Goal: Transaction & Acquisition: Purchase product/service

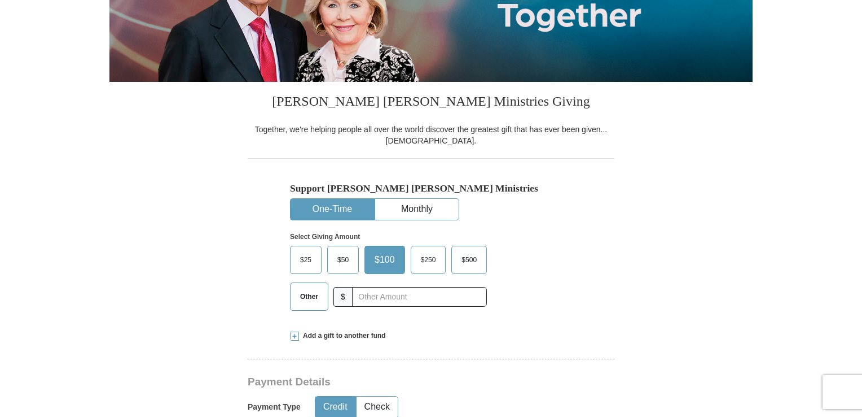
scroll to position [224, 0]
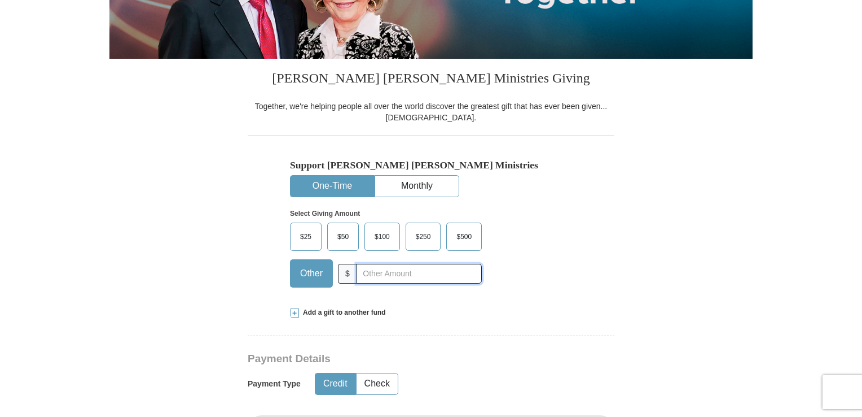
click at [372, 275] on input "text" at bounding box center [419, 274] width 125 height 20
type input "75.00"
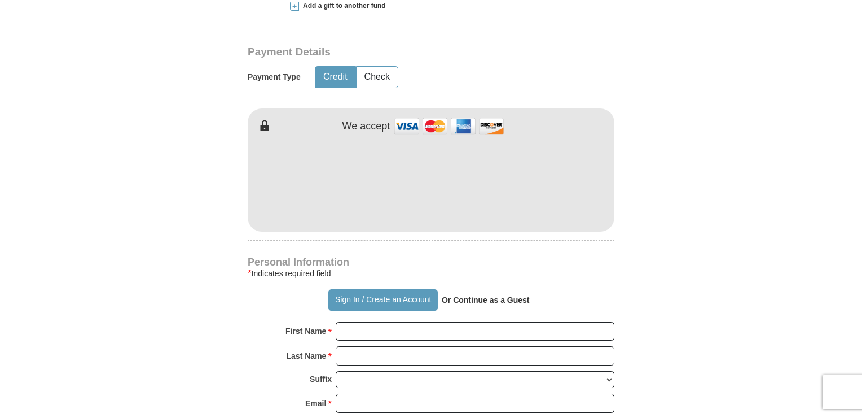
scroll to position [533, 0]
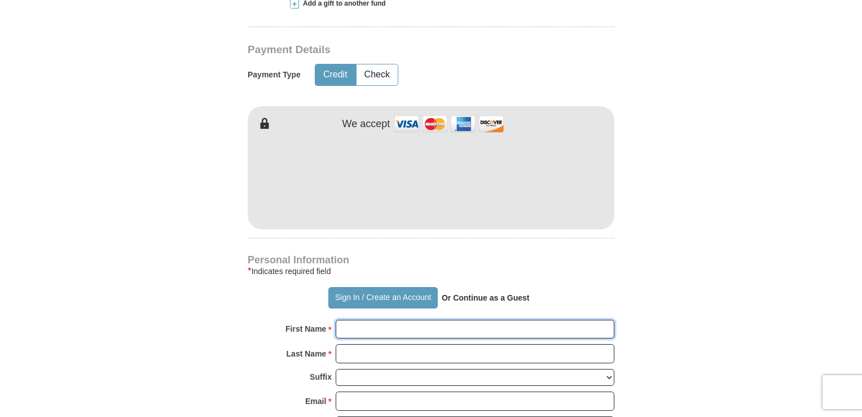
type input "[PERSON_NAME]"
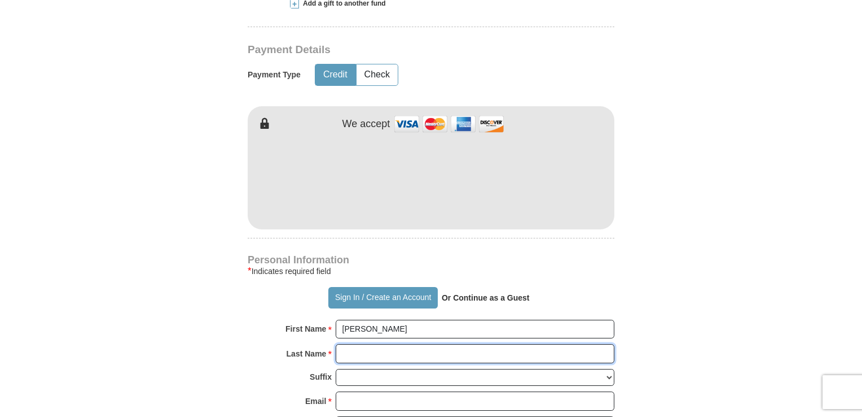
type input "[PERSON_NAME]"
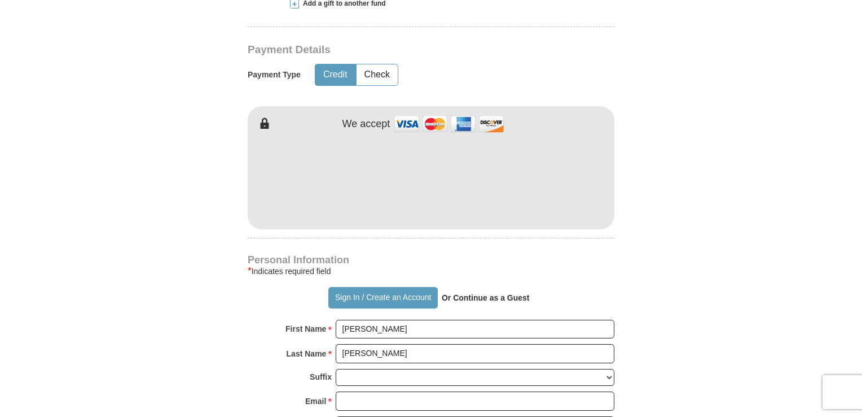
click at [694, 230] on form "Already have an account? Sign in for faster giving. Don't have an account? Crea…" at bounding box center [430, 204] width 643 height 1384
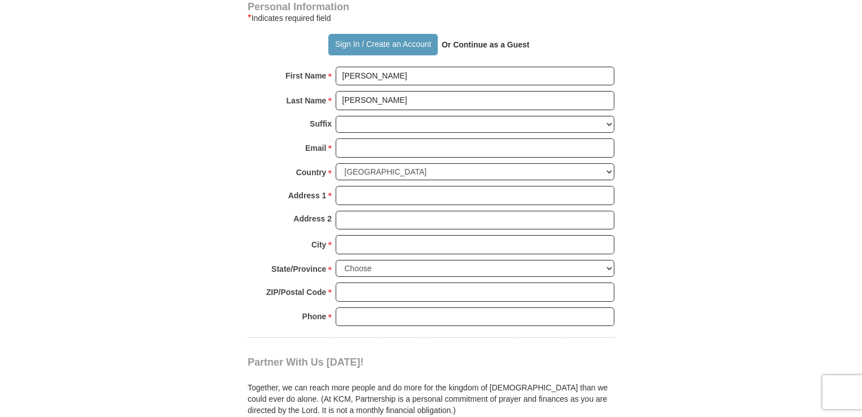
scroll to position [787, 0]
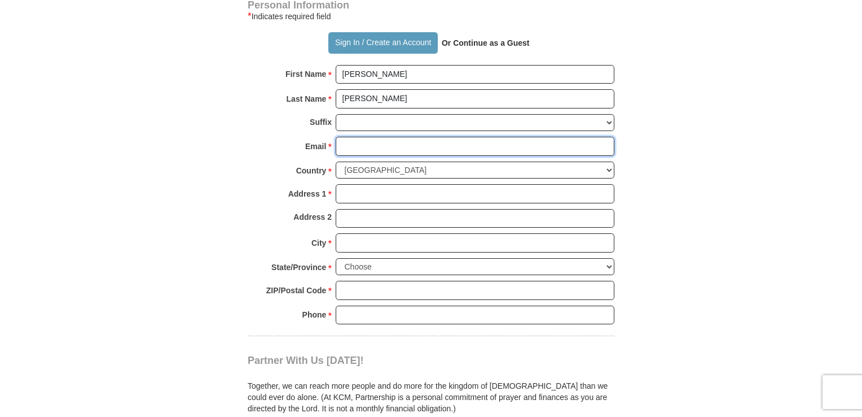
click at [446, 140] on input "Email *" at bounding box center [475, 146] width 279 height 19
type input "[EMAIL_ADDRESS][DOMAIN_NAME]"
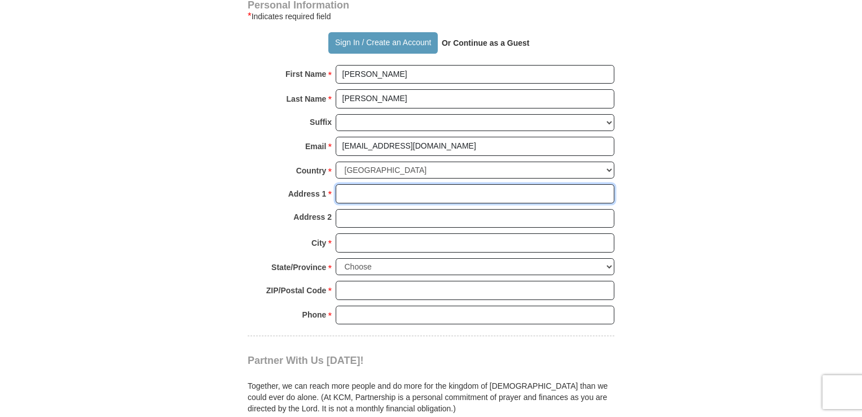
type input "[STREET_ADDRESS][PERSON_NAME]"
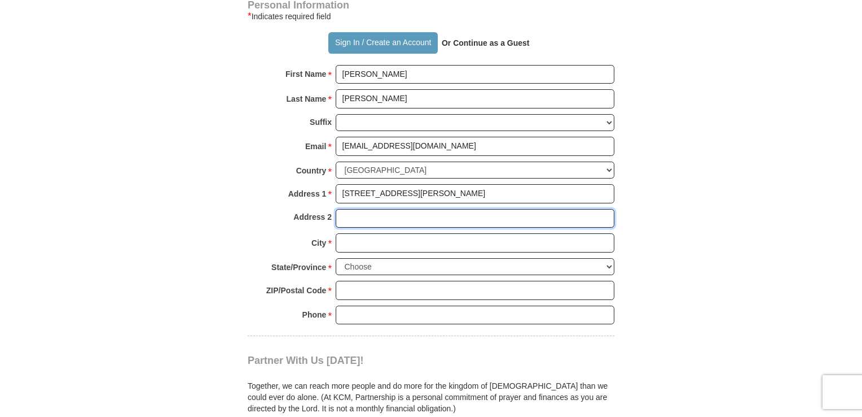
type input "Apartment 8"
type input "Hershey"
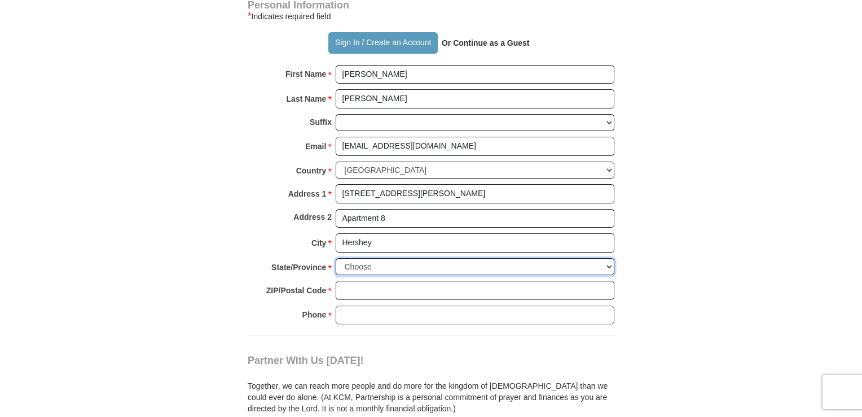
select select "PA"
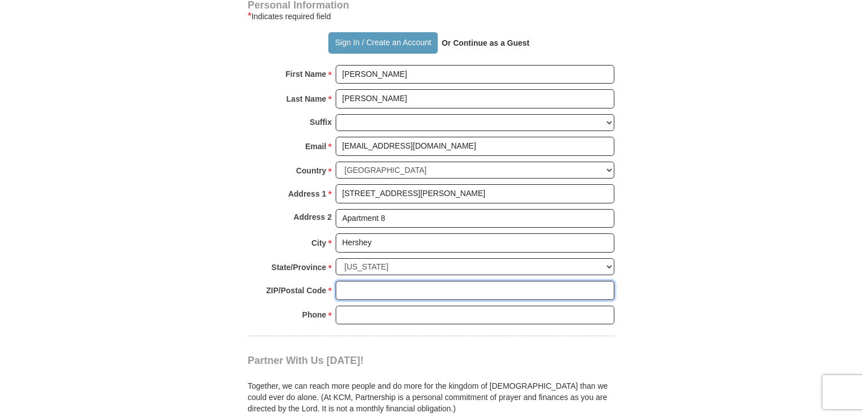
type input "17033"
type input "2283630167"
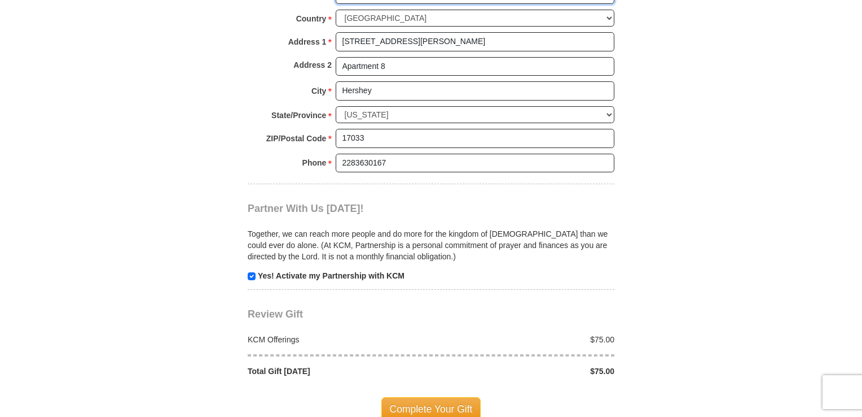
scroll to position [883, 0]
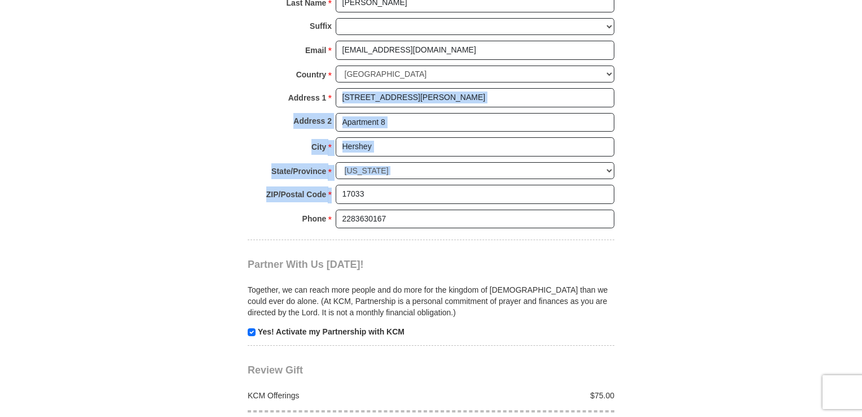
drag, startPoint x: 862, startPoint y: 190, endPoint x: 866, endPoint y: 109, distance: 80.8
click at [862, 109] on html "Sign In Already have an account? Sign in for faster giving. Don't have an accou…" at bounding box center [431, 198] width 862 height 2162
click at [823, 189] on body "Sign In Already have an account? Sign in for faster giving. Don't have an accou…" at bounding box center [431, 198] width 862 height 2162
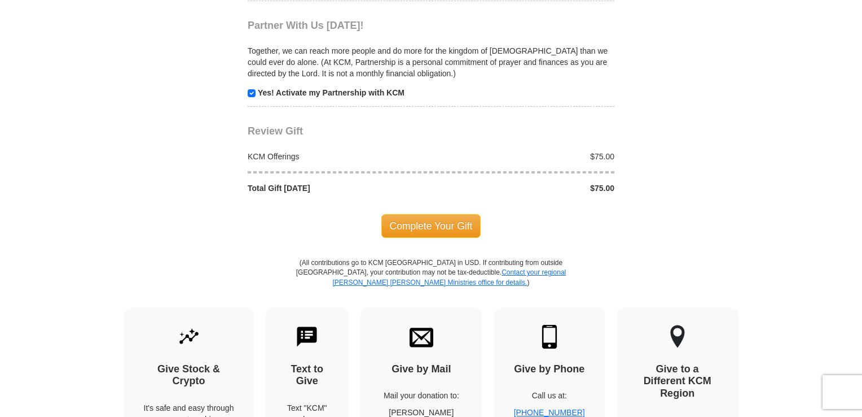
scroll to position [1126, 0]
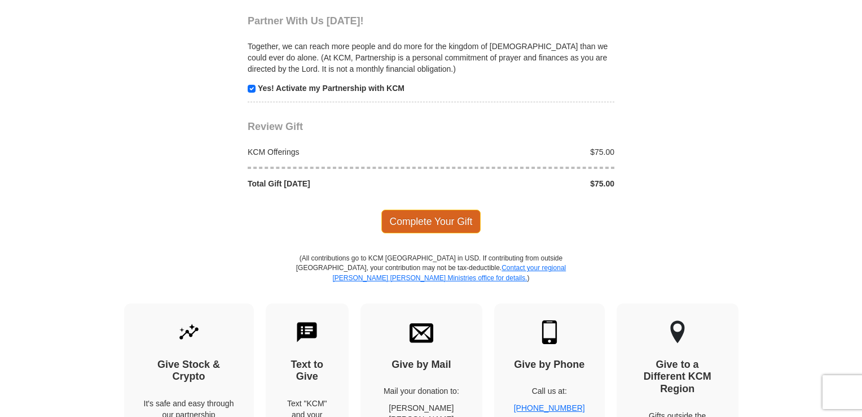
click at [419, 222] on span "Complete Your Gift" at bounding box center [432, 221] width 100 height 24
